Goal: Task Accomplishment & Management: Manage account settings

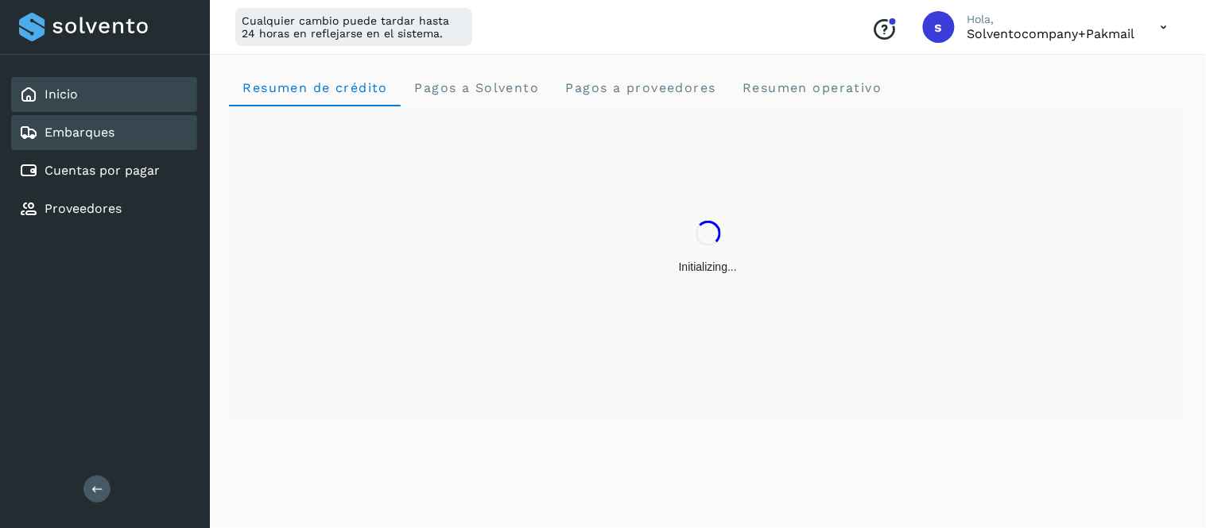
click at [121, 123] on div "Embarques" at bounding box center [104, 132] width 186 height 35
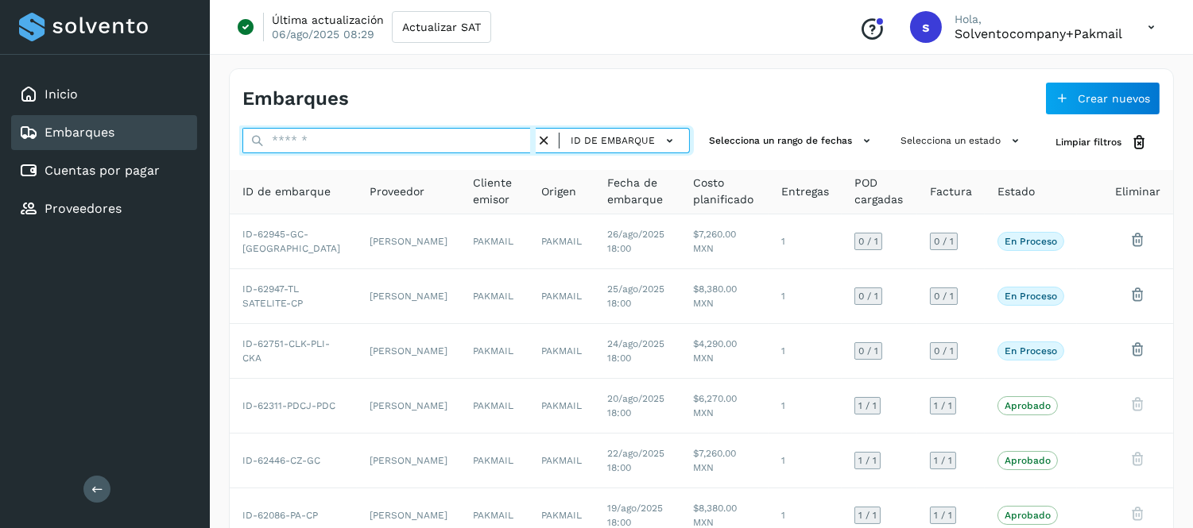
click at [405, 134] on input "text" at bounding box center [388, 140] width 293 height 25
paste input "**********"
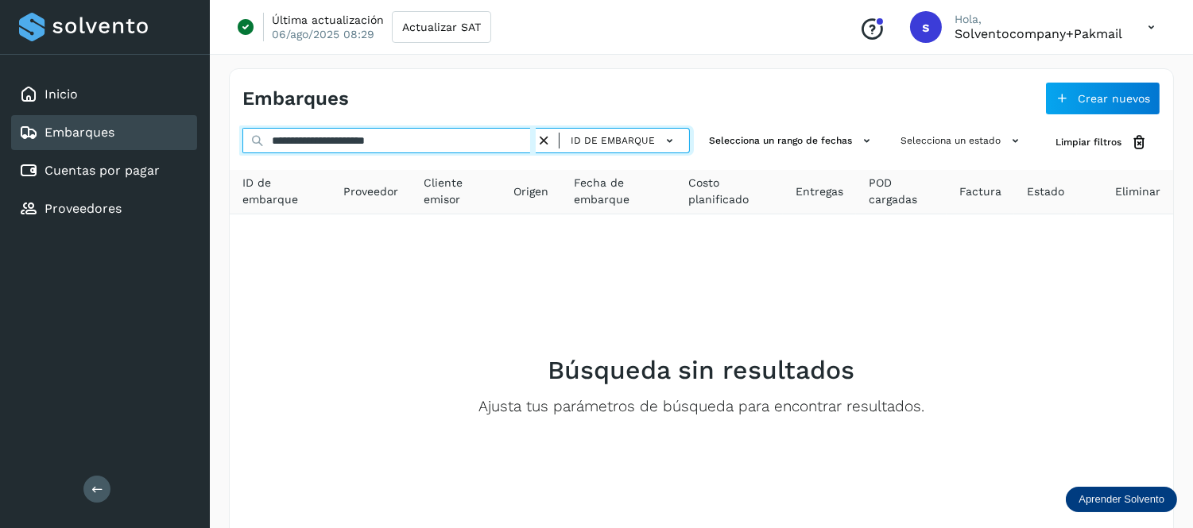
drag, startPoint x: 443, startPoint y: 135, endPoint x: 257, endPoint y: 144, distance: 186.2
click at [257, 144] on div "**********" at bounding box center [465, 142] width 447 height 29
paste input "text"
type input "**********"
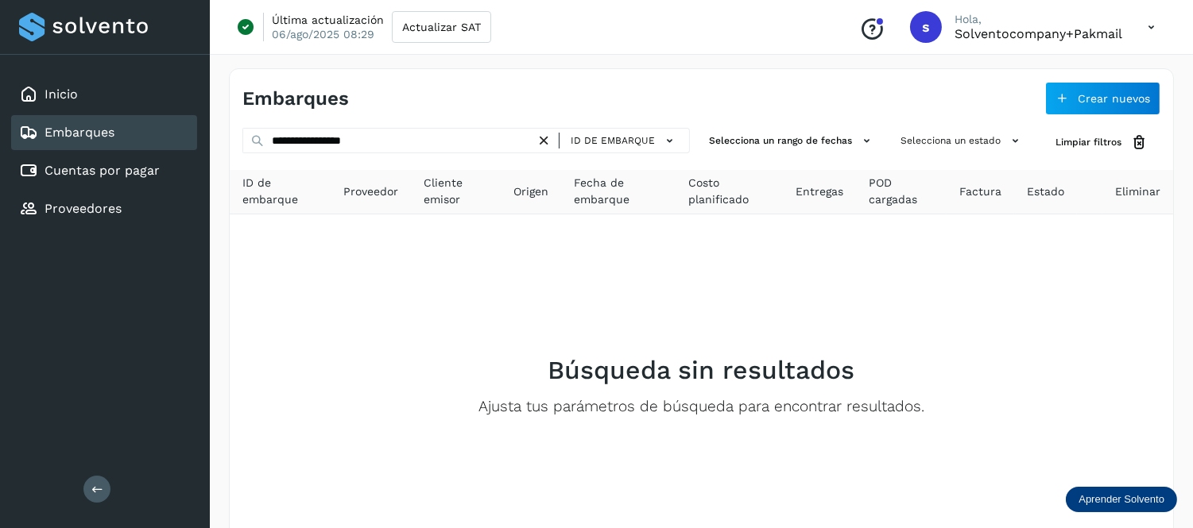
click at [544, 139] on icon at bounding box center [544, 141] width 17 height 17
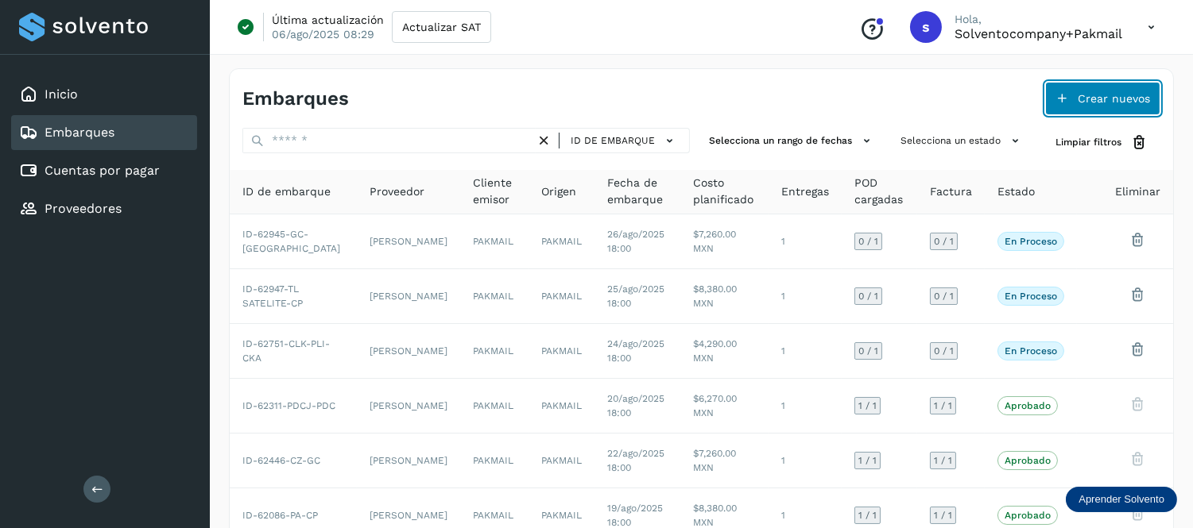
click at [1070, 99] on button "Crear nuevos" at bounding box center [1102, 98] width 115 height 33
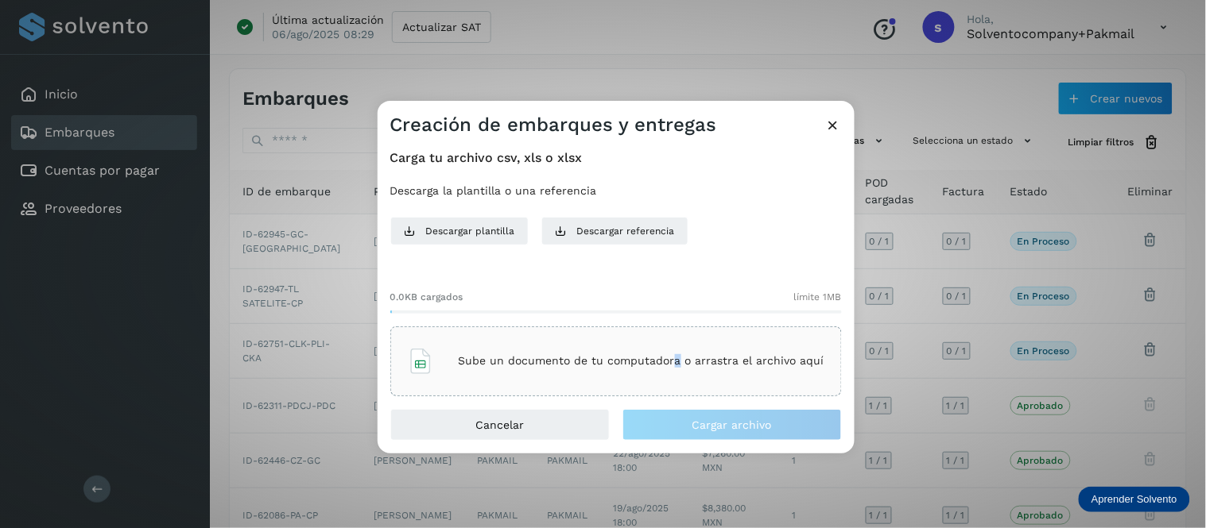
click at [676, 360] on p "Sube un documento de tu computadora o arrastra el archivo aquí" at bounding box center [642, 361] width 366 height 14
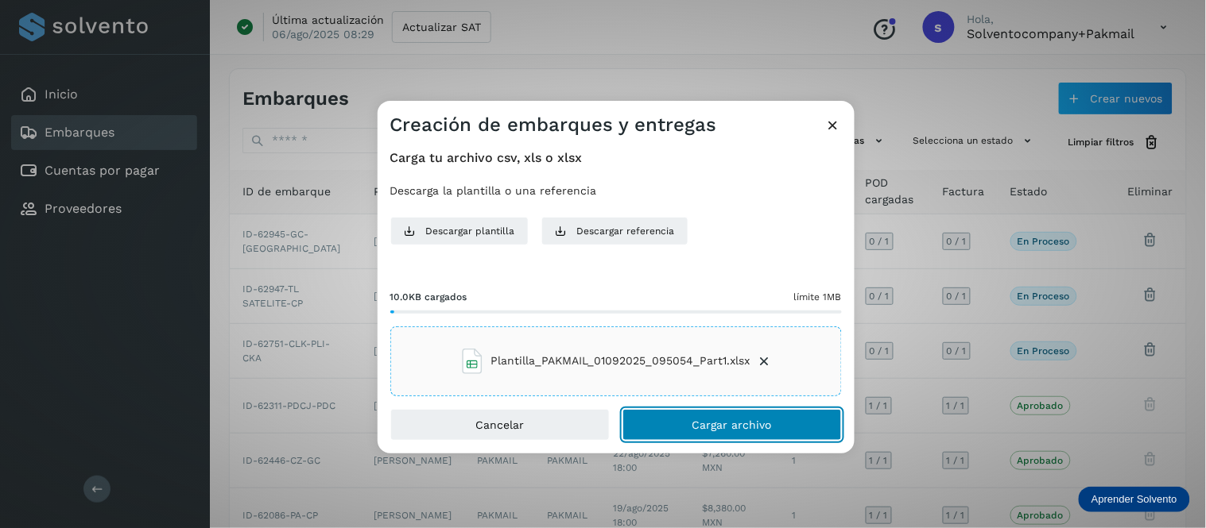
click at [696, 425] on span "Cargar archivo" at bounding box center [731, 425] width 79 height 11
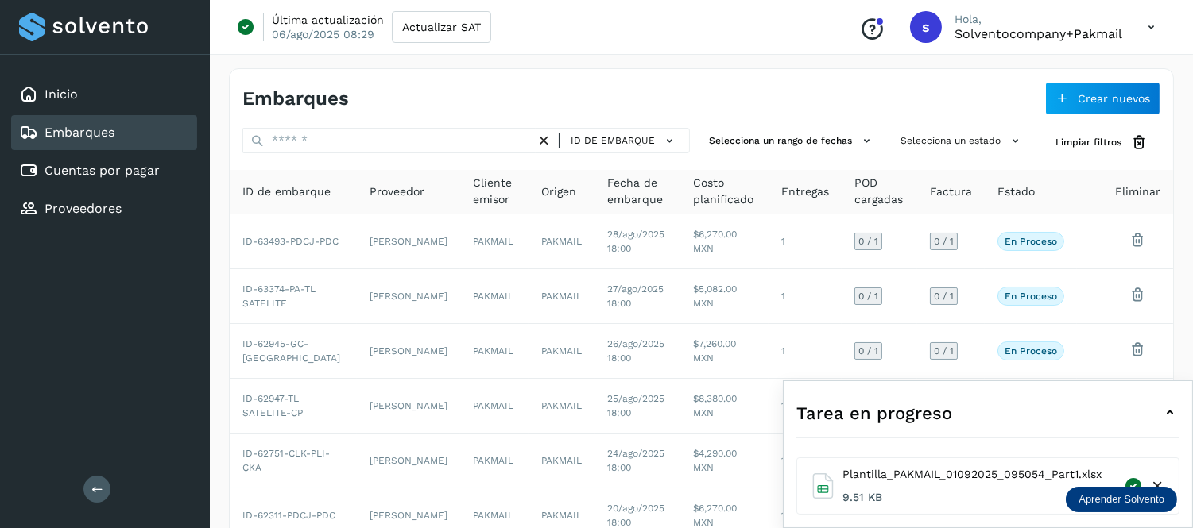
click at [1172, 414] on icon at bounding box center [1169, 413] width 19 height 19
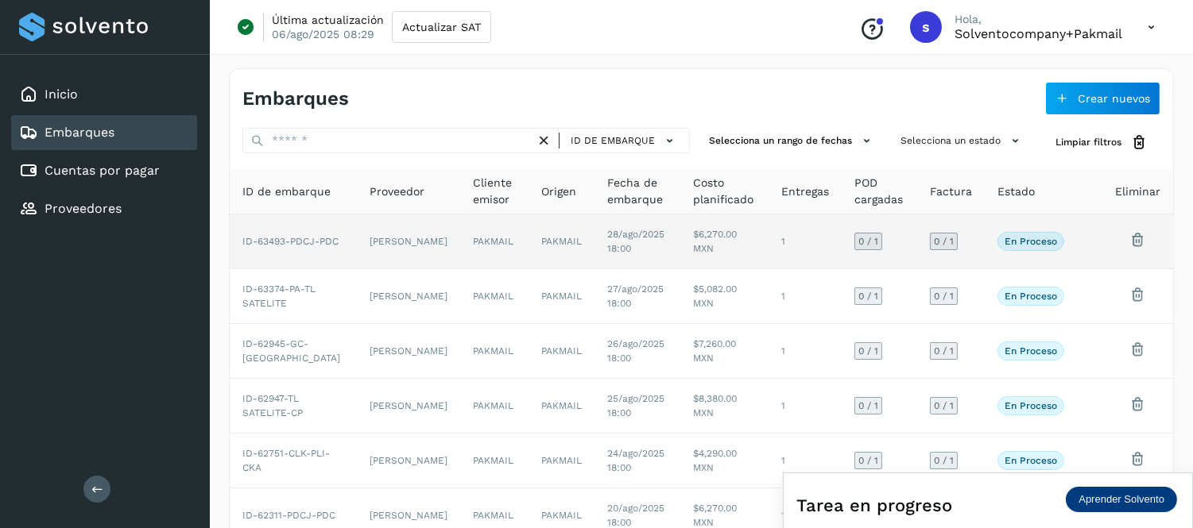
click at [528, 238] on td "PAKMAIL" at bounding box center [561, 242] width 66 height 55
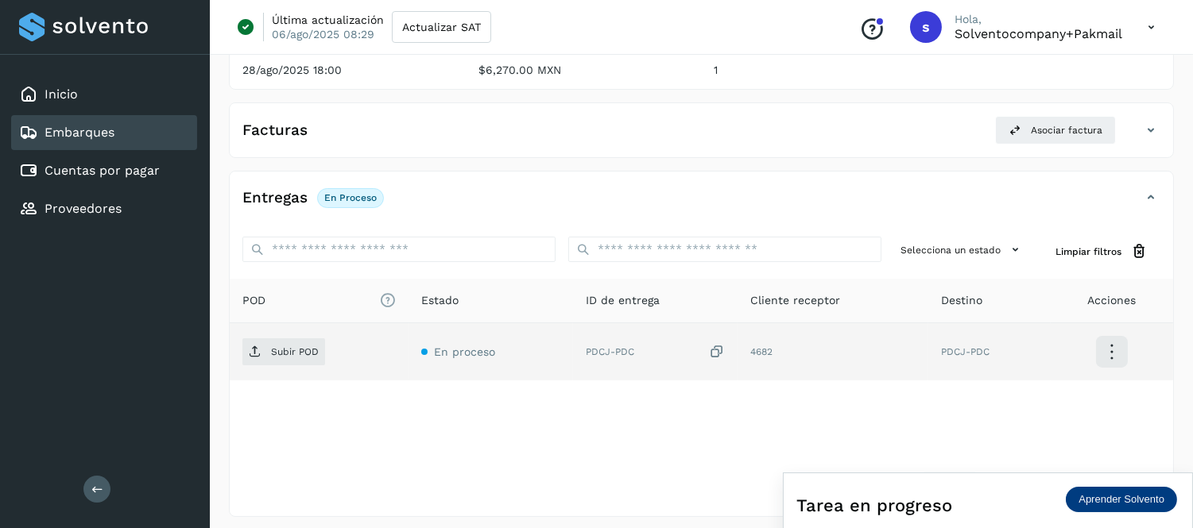
scroll to position [231, 0]
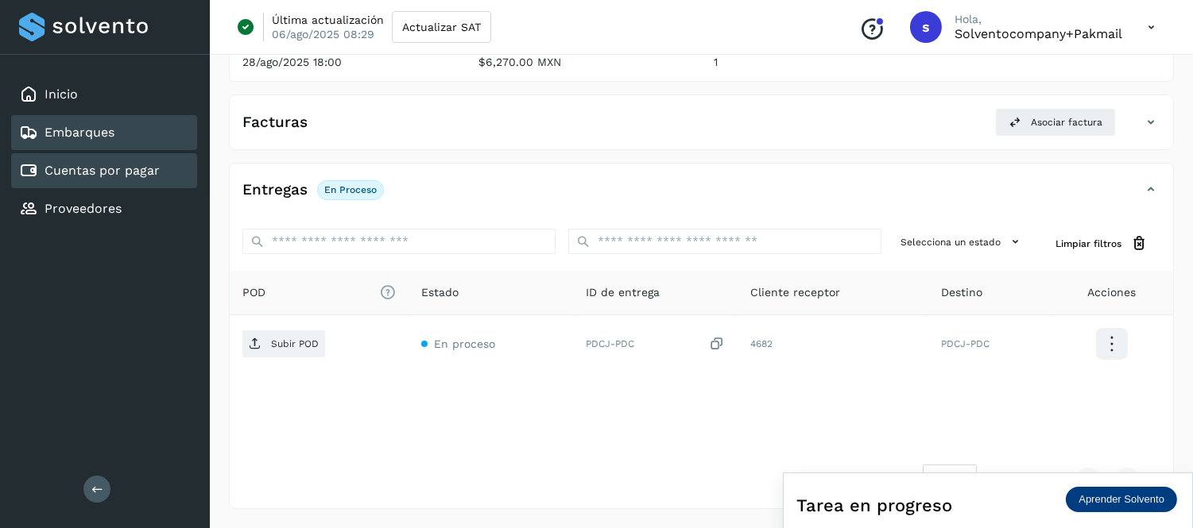
click at [141, 172] on link "Cuentas por pagar" at bounding box center [102, 170] width 115 height 15
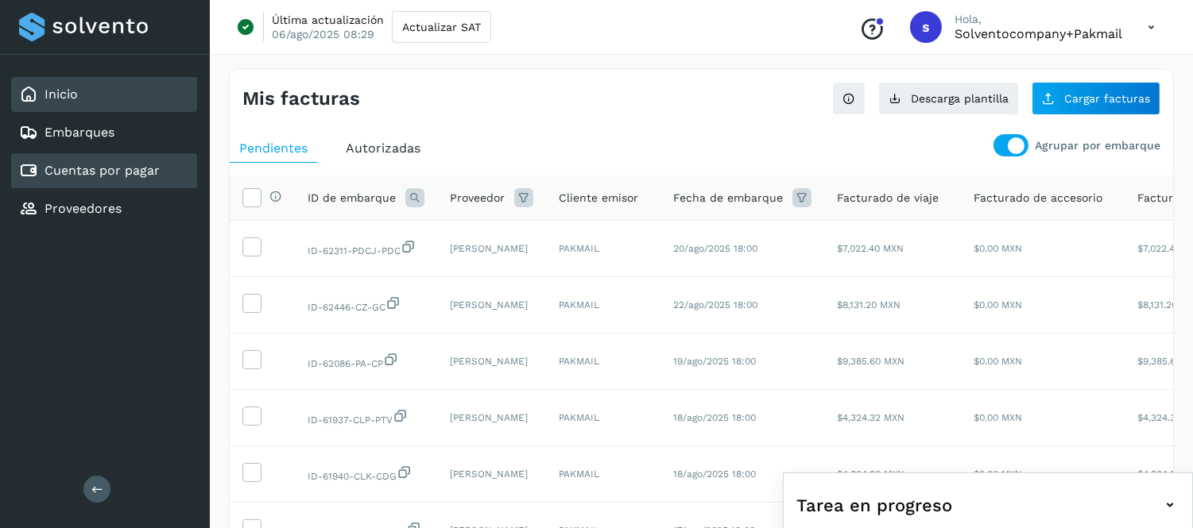
click at [128, 94] on div "Inicio" at bounding box center [104, 94] width 186 height 35
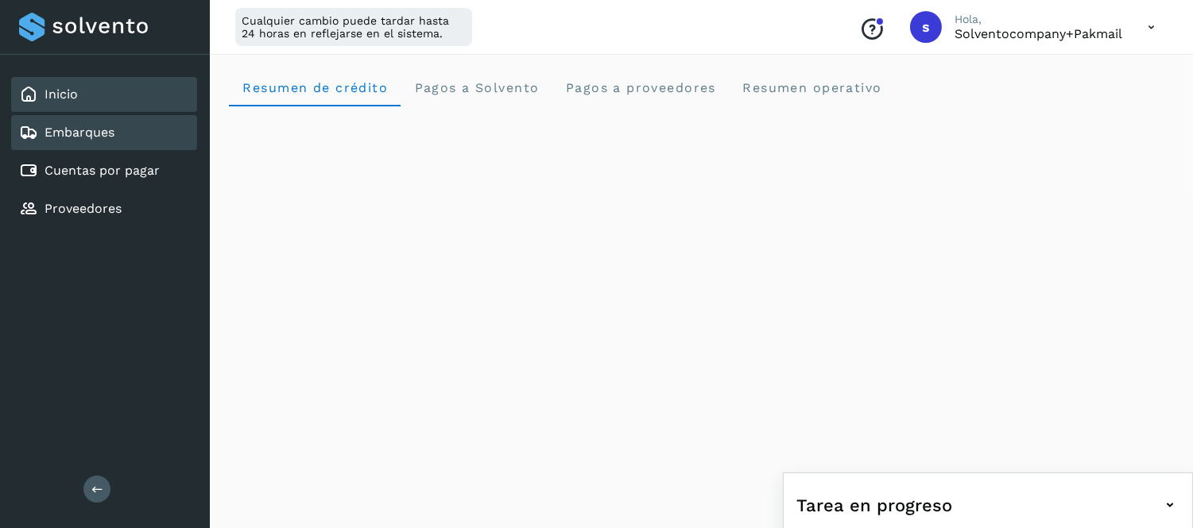
click at [105, 128] on link "Embarques" at bounding box center [80, 132] width 70 height 15
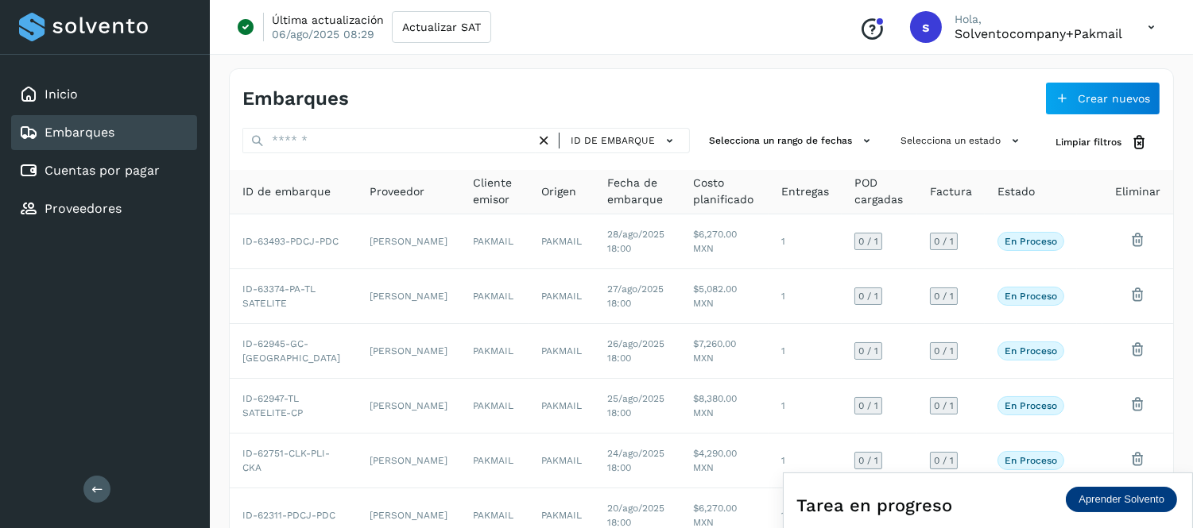
click at [999, 501] on div "Tarea en progreso" at bounding box center [987, 505] width 383 height 38
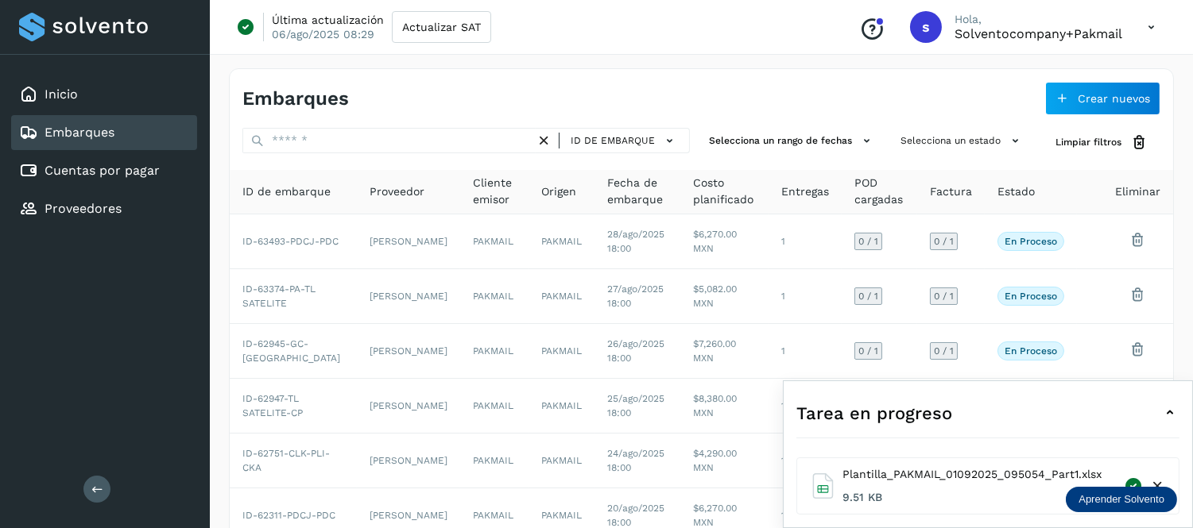
click at [1014, 425] on div "Tarea en progreso" at bounding box center [987, 413] width 383 height 38
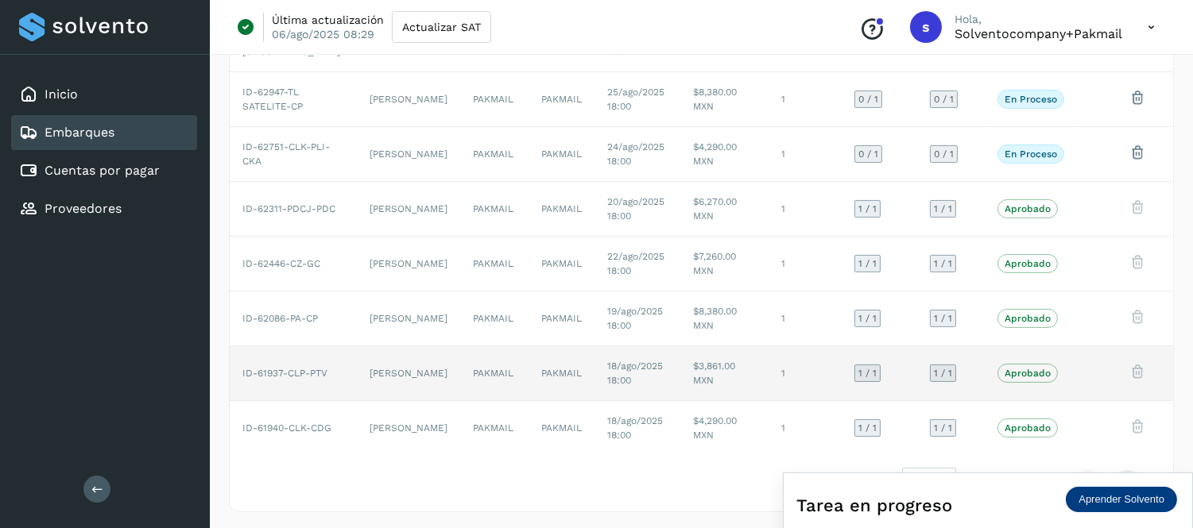
scroll to position [310, 0]
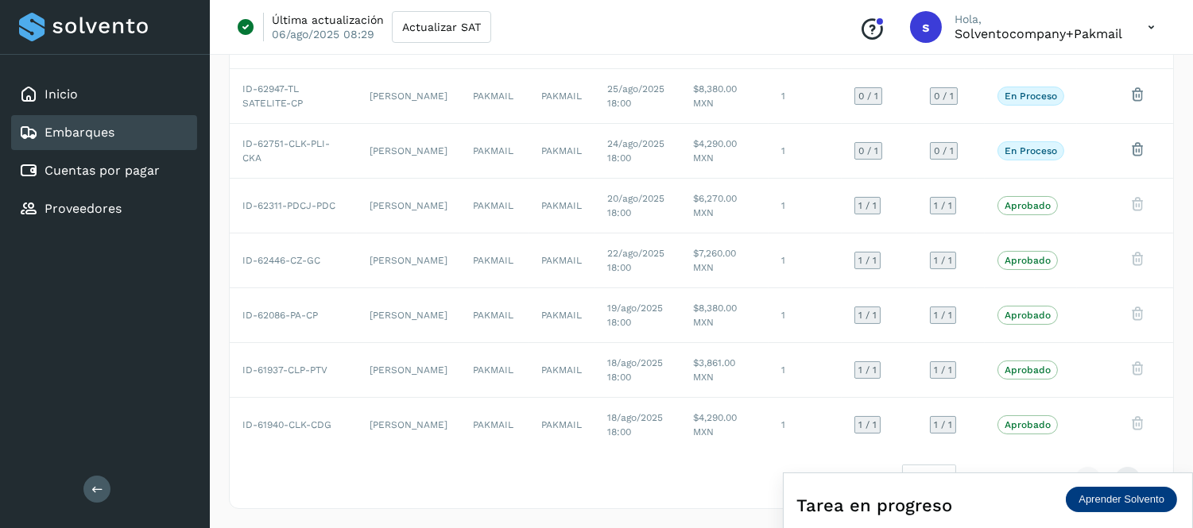
click at [1140, 13] on icon at bounding box center [1151, 27] width 33 height 33
click at [1043, 111] on div "Cerrar sesión" at bounding box center [1071, 102] width 189 height 30
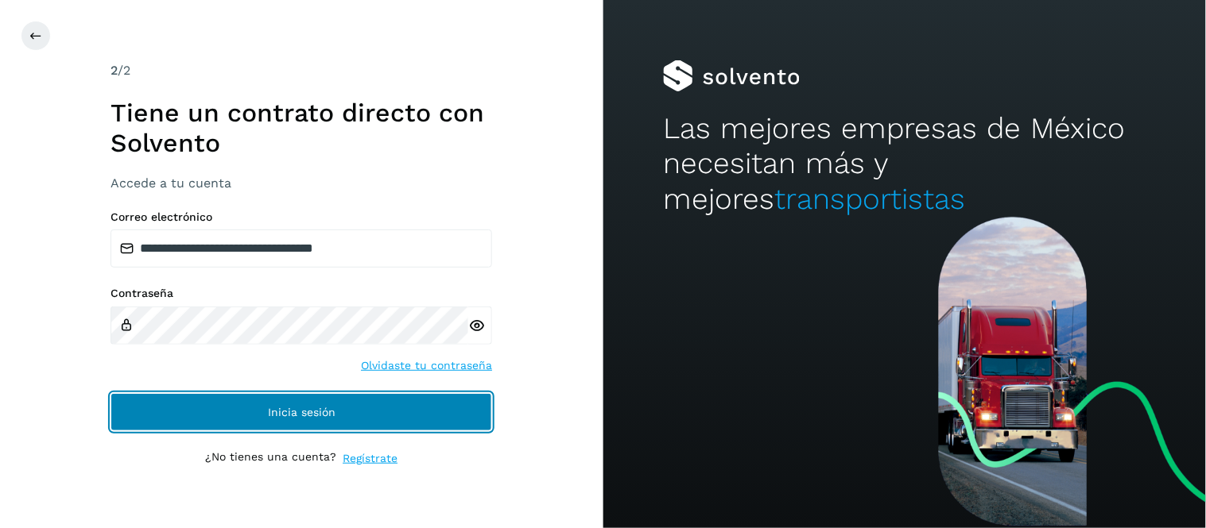
click at [273, 416] on span "Inicia sesión" at bounding box center [302, 412] width 68 height 11
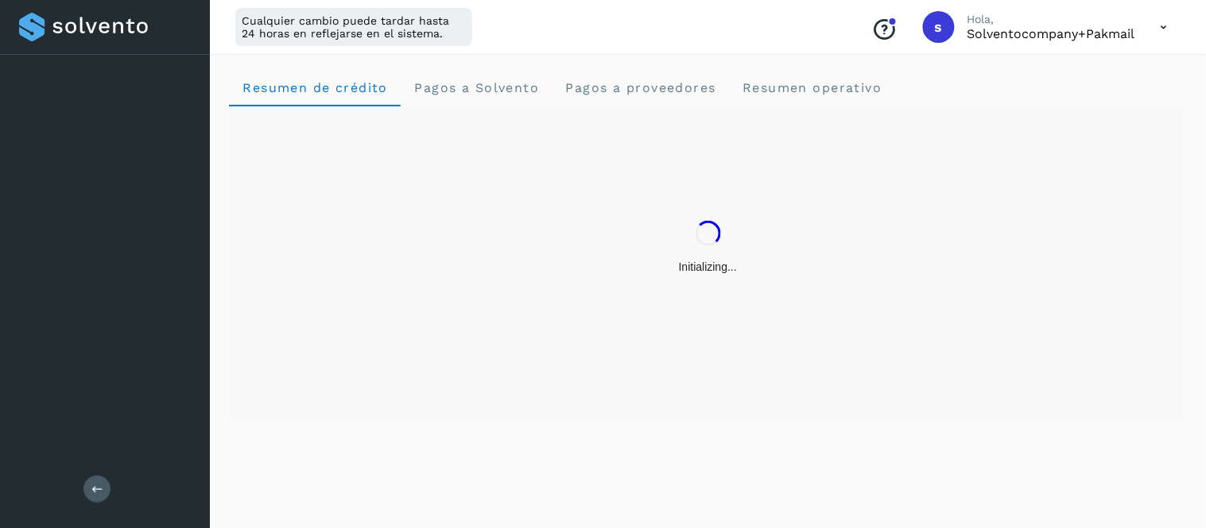
click at [29, 37] on div at bounding box center [105, 27] width 172 height 29
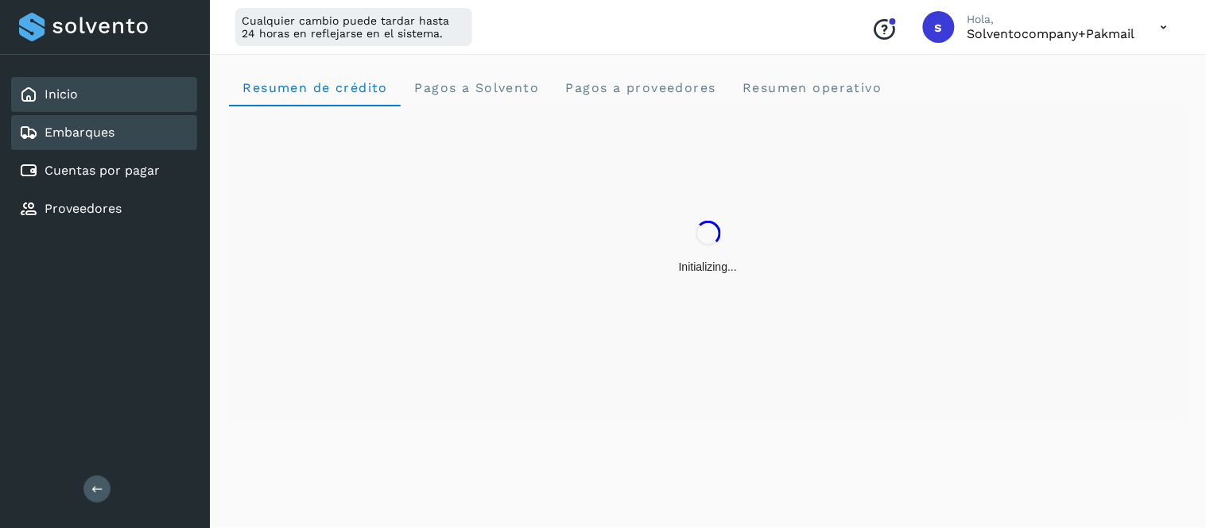
click at [93, 117] on div "Embarques" at bounding box center [104, 132] width 186 height 35
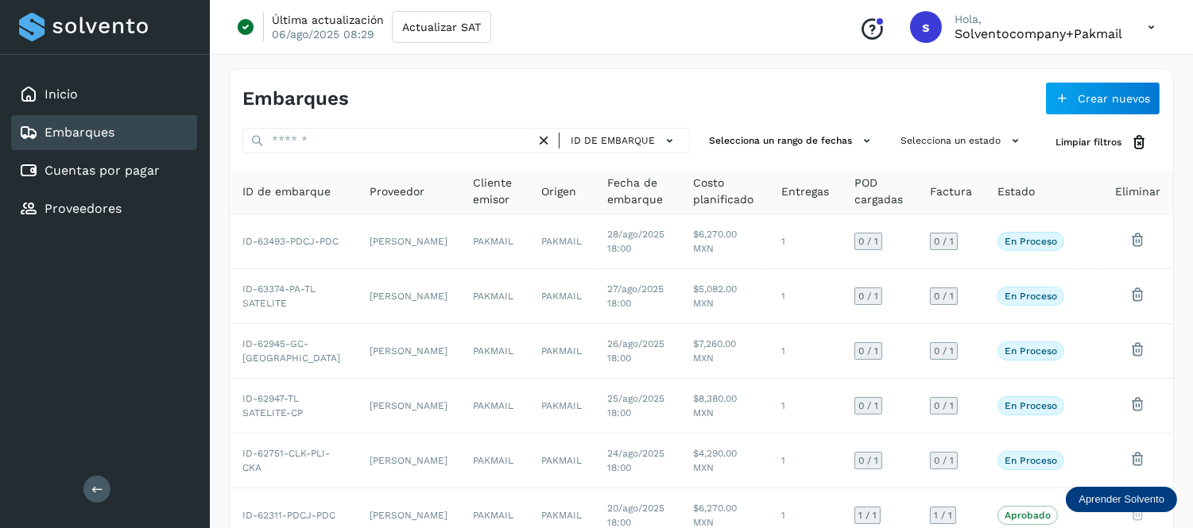
click at [1147, 21] on icon at bounding box center [1151, 27] width 33 height 33
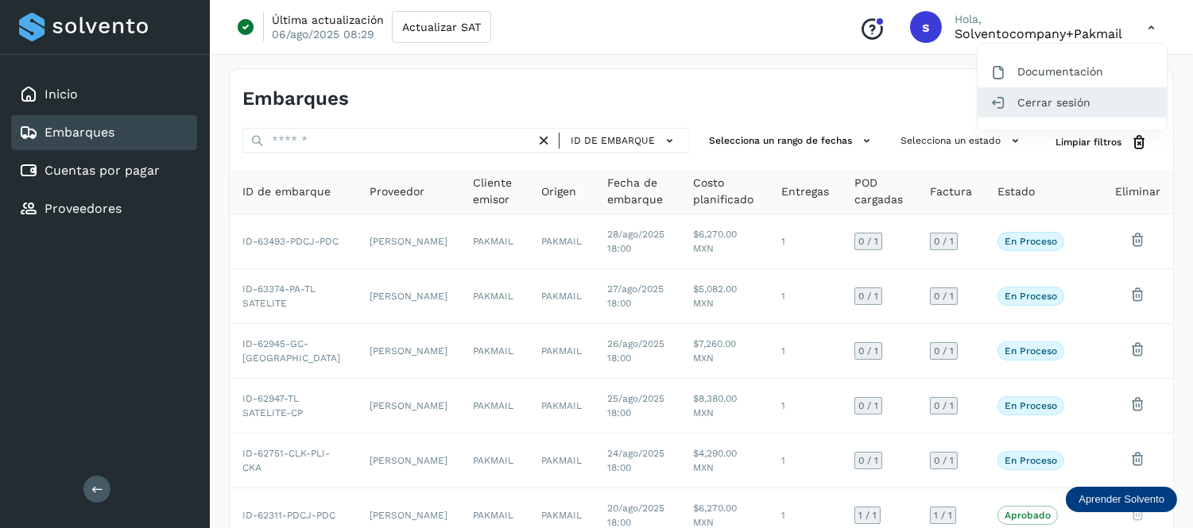
click at [1070, 96] on div "Cerrar sesión" at bounding box center [1071, 102] width 189 height 30
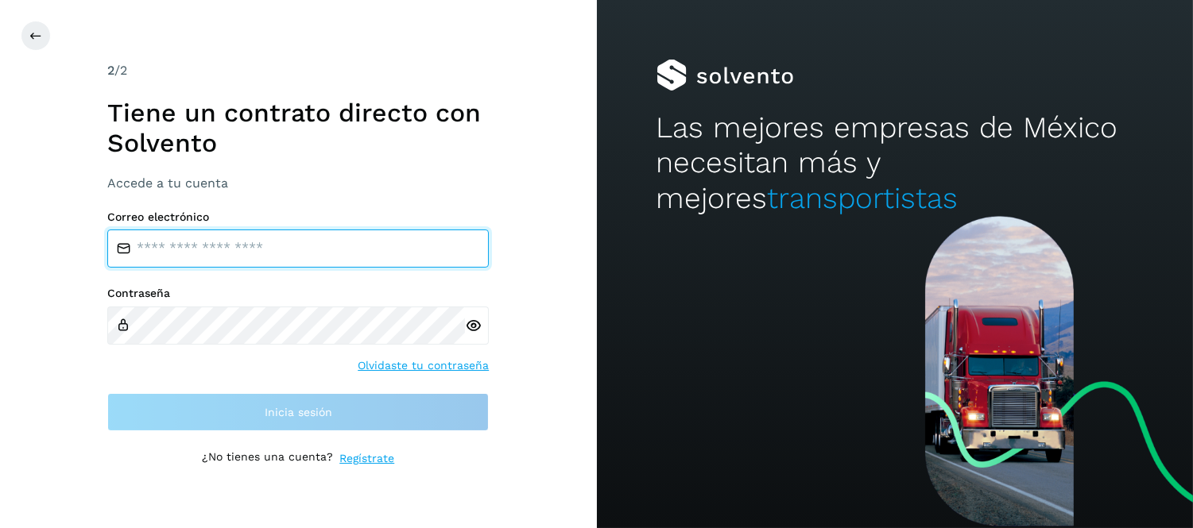
type input "**********"
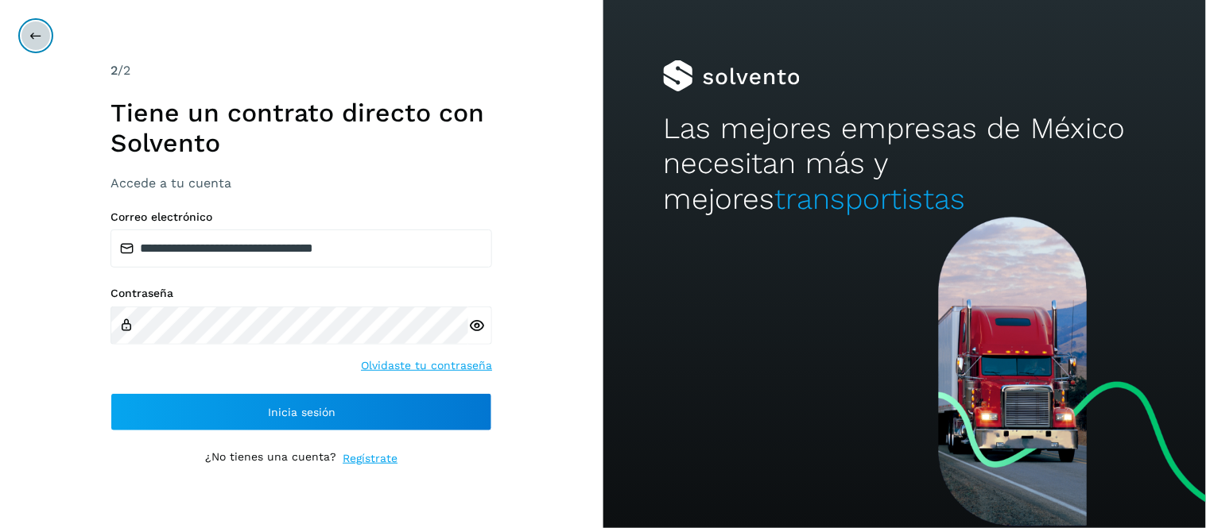
click at [28, 41] on button at bounding box center [36, 36] width 30 height 30
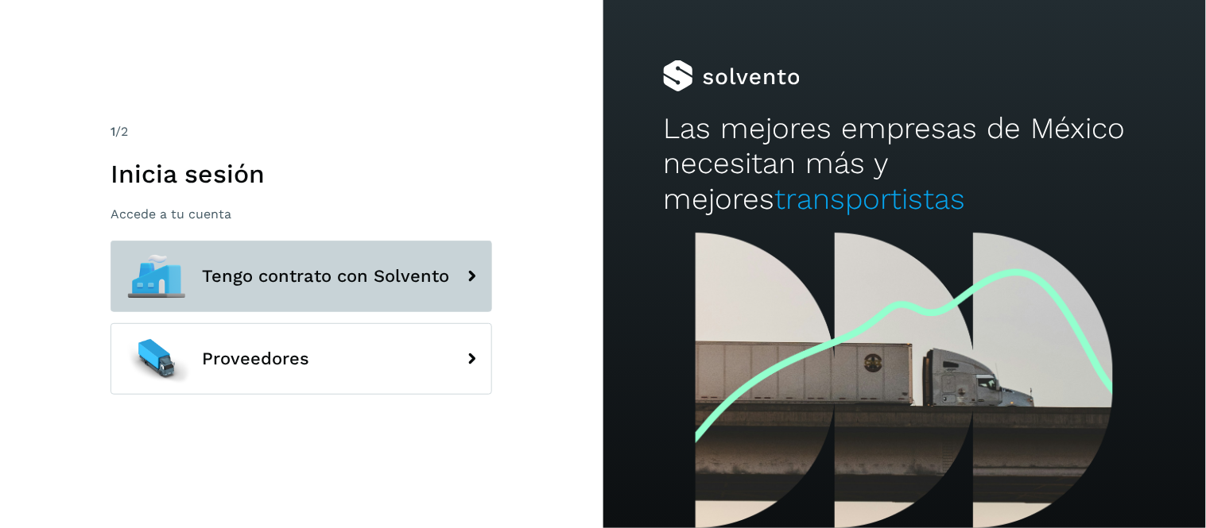
click at [358, 287] on button "Tengo contrato con Solvento" at bounding box center [300, 277] width 381 height 72
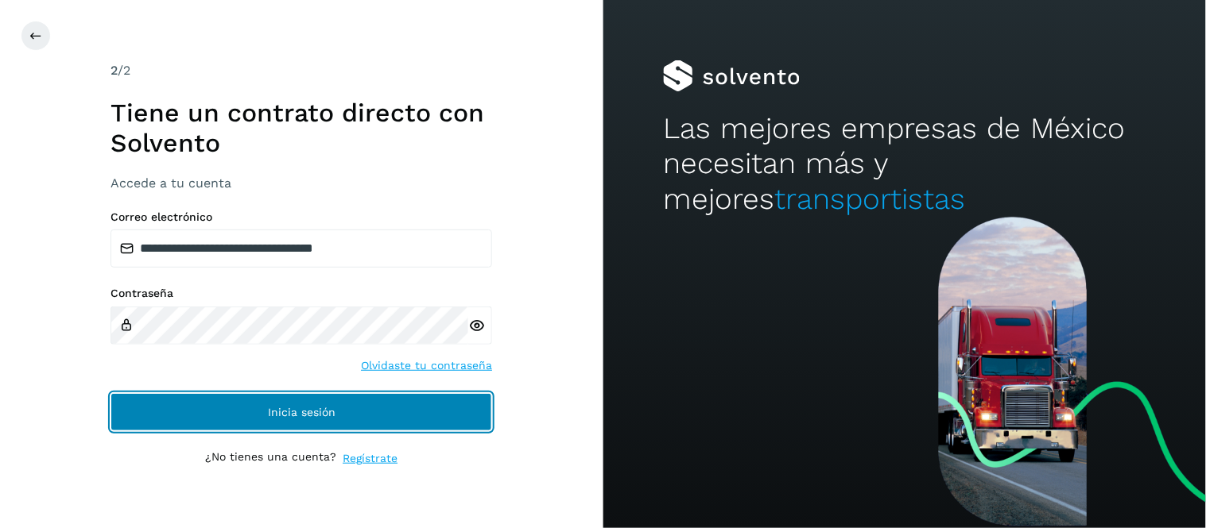
click at [284, 410] on span "Inicia sesión" at bounding box center [302, 412] width 68 height 11
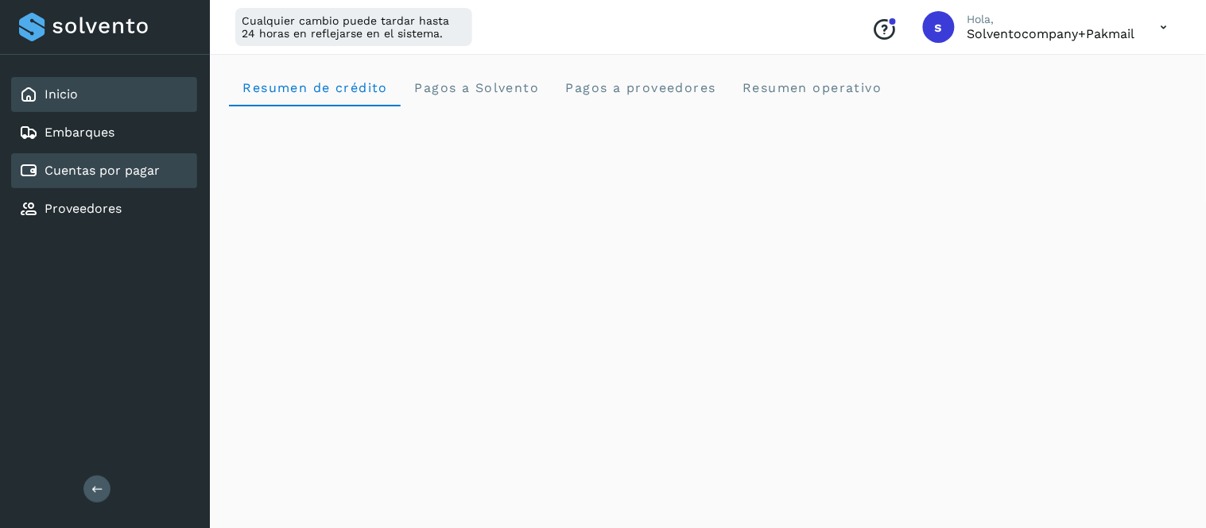
click at [153, 163] on link "Cuentas por pagar" at bounding box center [102, 170] width 115 height 15
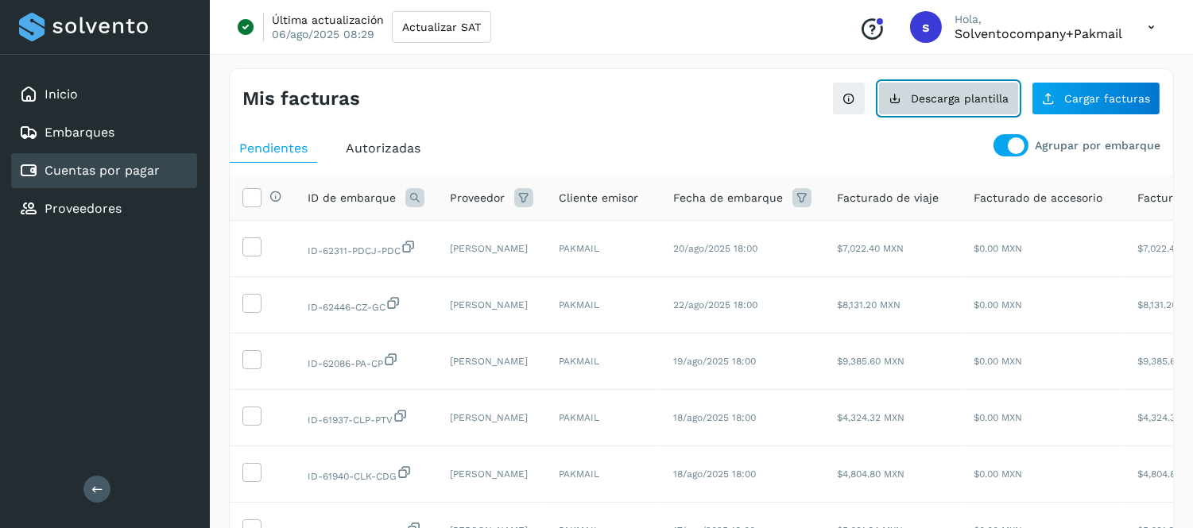
click at [938, 105] on button "Descarga plantilla" at bounding box center [948, 98] width 141 height 33
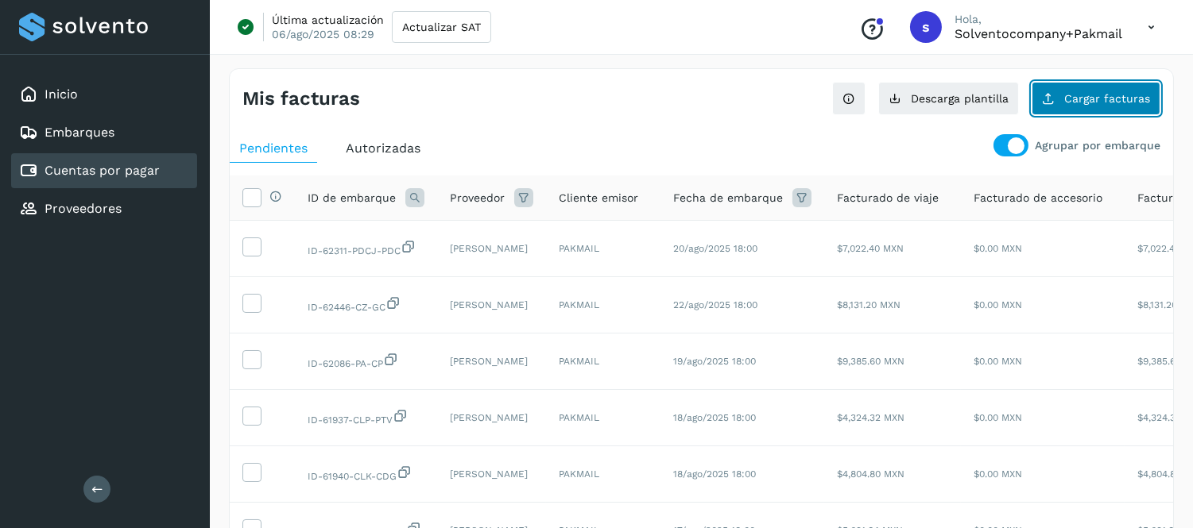
click at [1086, 93] on span "Cargar facturas" at bounding box center [1107, 98] width 86 height 11
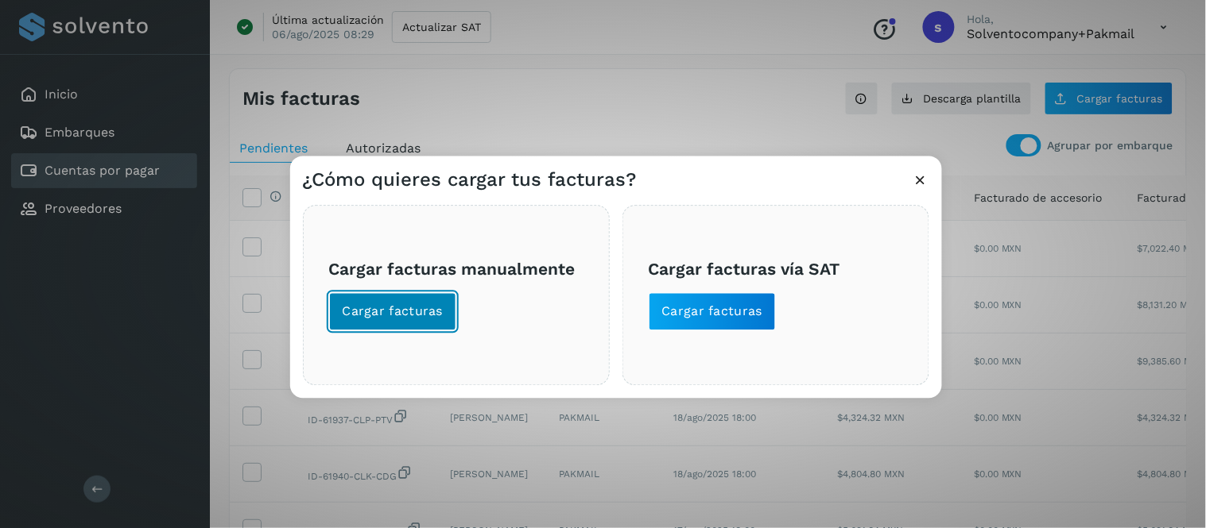
click at [422, 315] on span "Cargar facturas" at bounding box center [393, 311] width 101 height 17
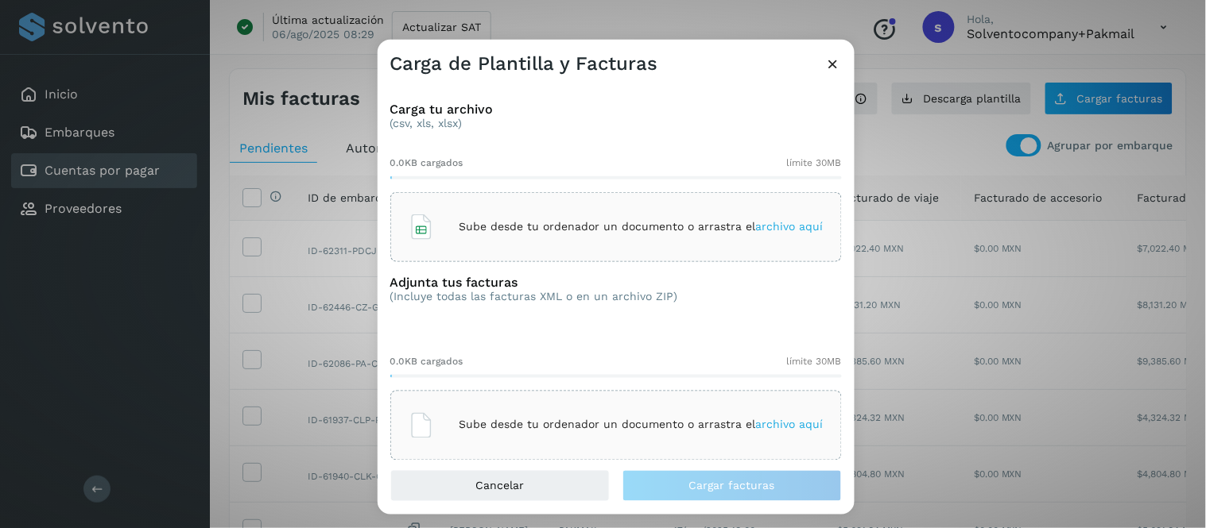
click at [829, 60] on icon at bounding box center [833, 63] width 17 height 17
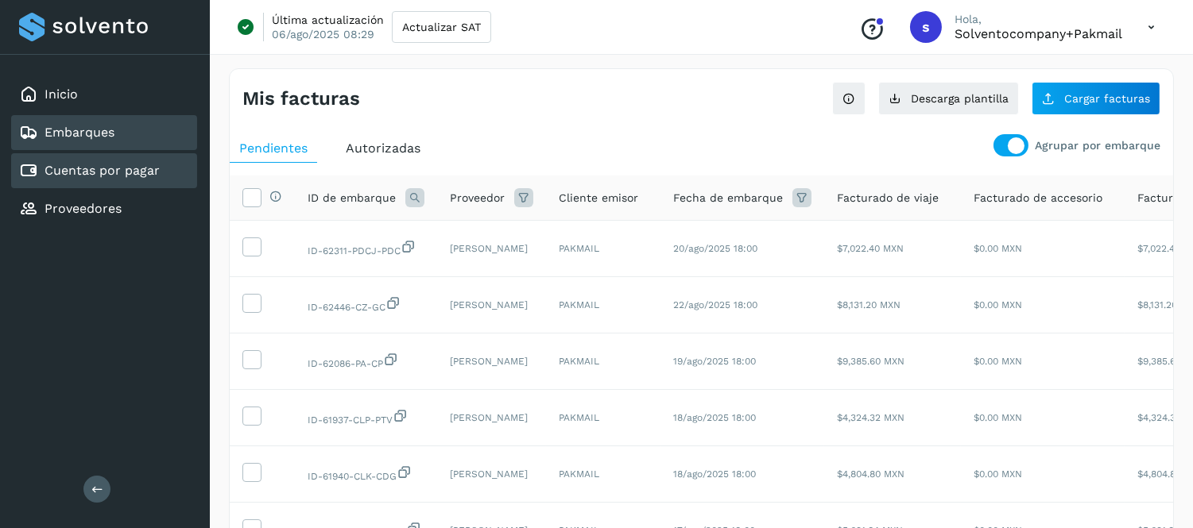
click at [106, 130] on link "Embarques" at bounding box center [80, 132] width 70 height 15
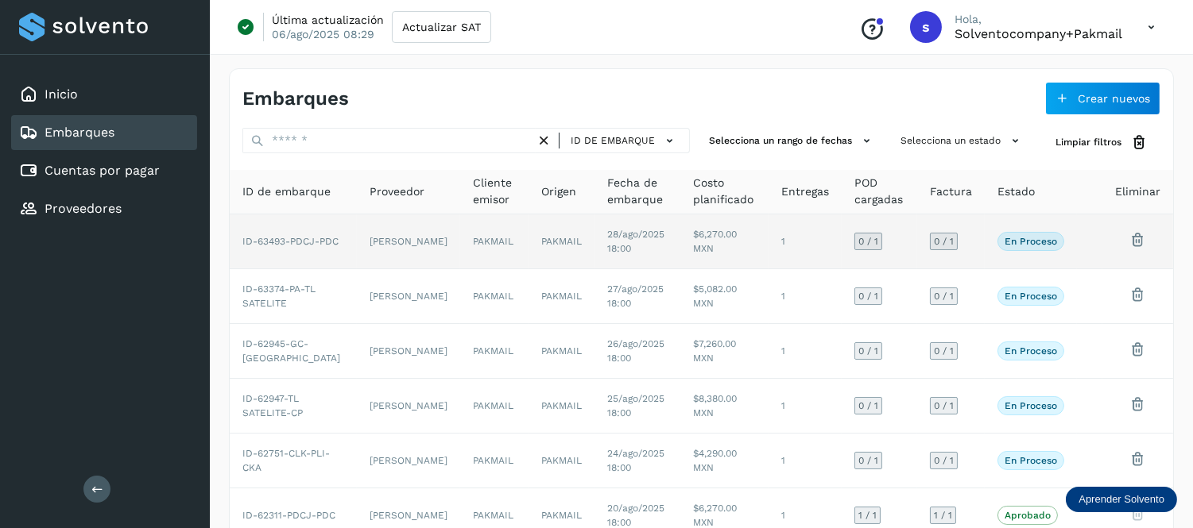
click at [470, 237] on td "PAKMAIL" at bounding box center [494, 242] width 68 height 55
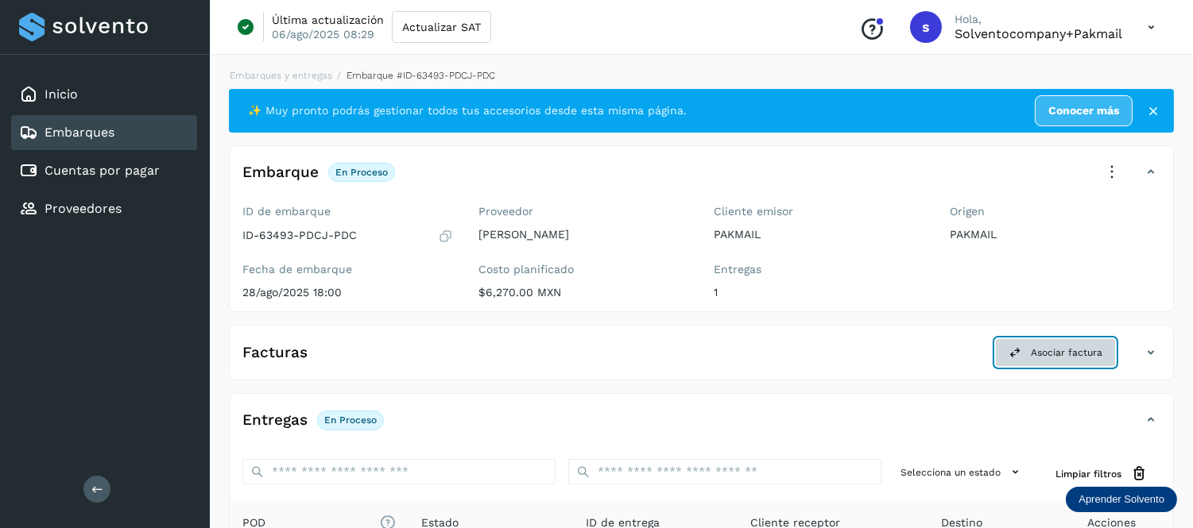
click at [1058, 358] on span "Asociar factura" at bounding box center [1067, 353] width 72 height 14
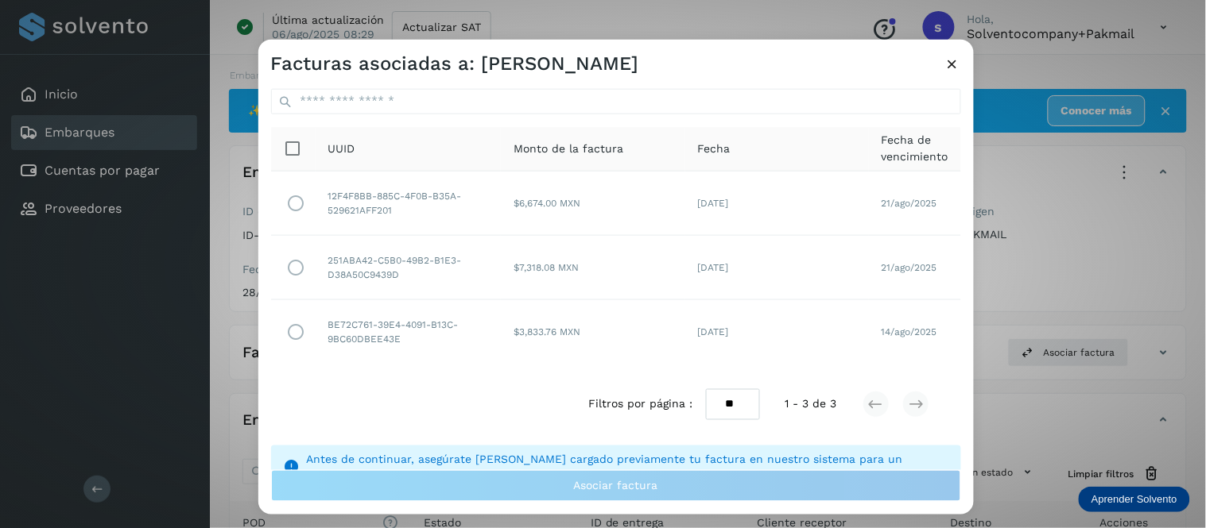
click at [950, 66] on icon at bounding box center [952, 63] width 17 height 17
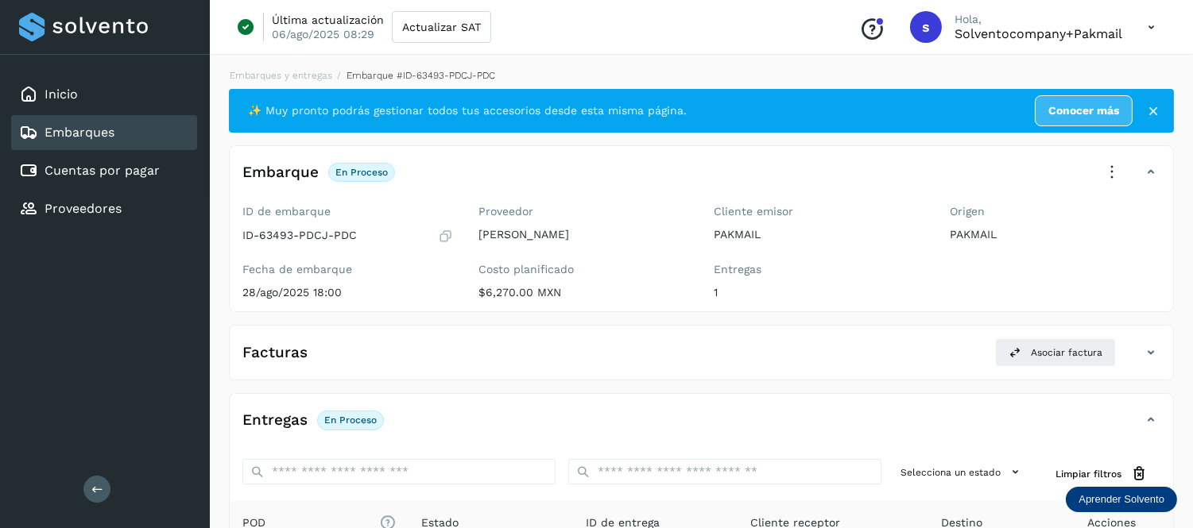
click at [1150, 25] on icon at bounding box center [1151, 27] width 33 height 33
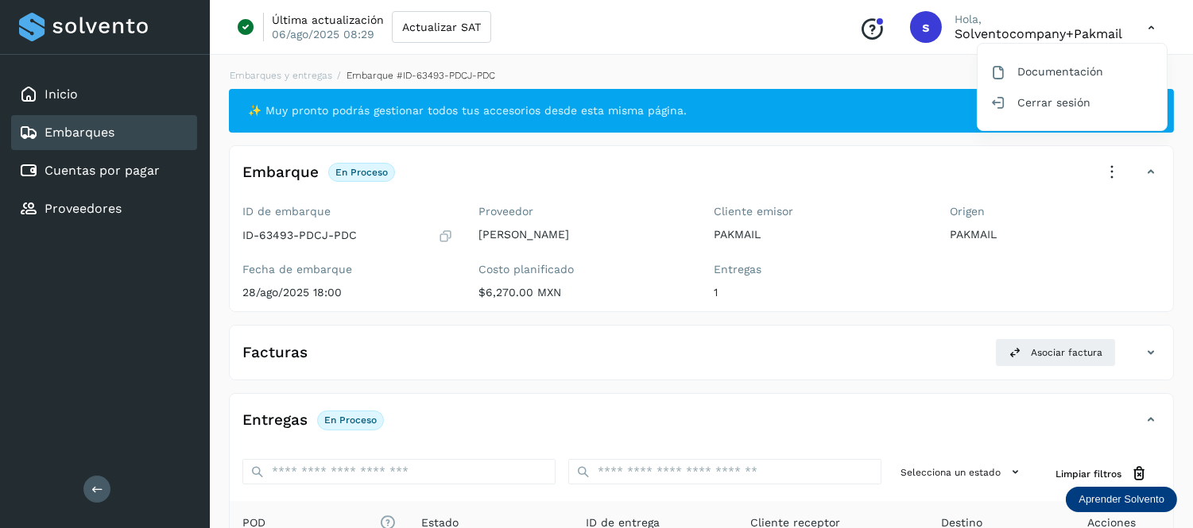
click at [1150, 25] on div at bounding box center [596, 264] width 1193 height 528
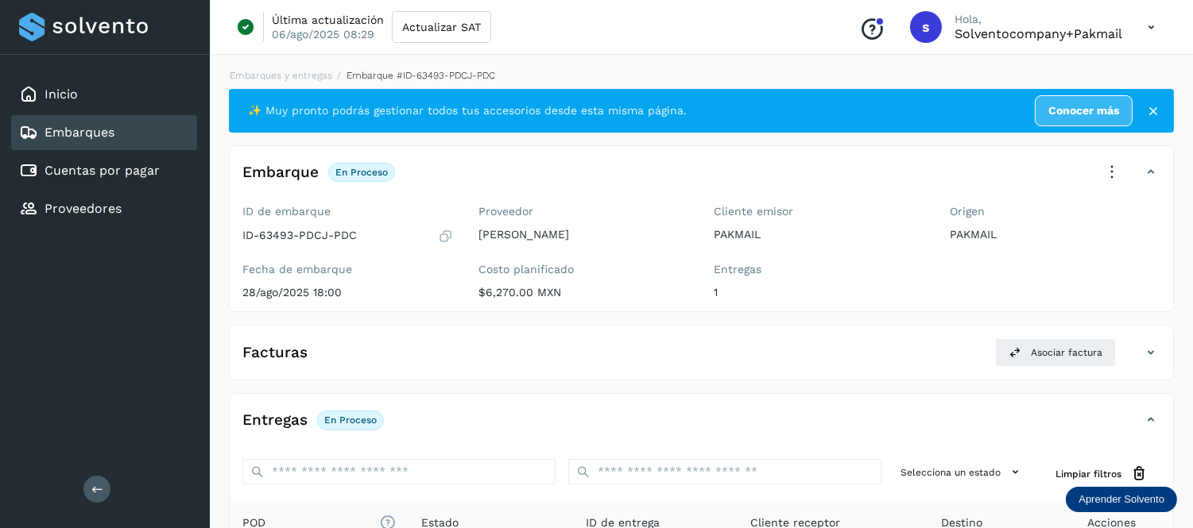
click at [1148, 26] on icon at bounding box center [1151, 27] width 33 height 33
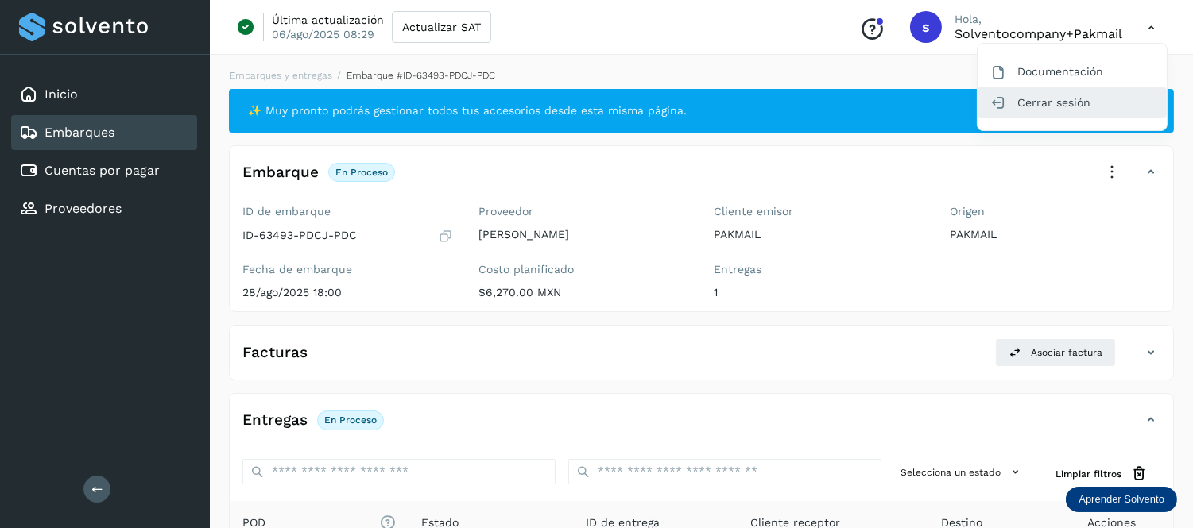
click at [1105, 91] on div "Cerrar sesión" at bounding box center [1071, 102] width 189 height 30
